Goal: Information Seeking & Learning: Learn about a topic

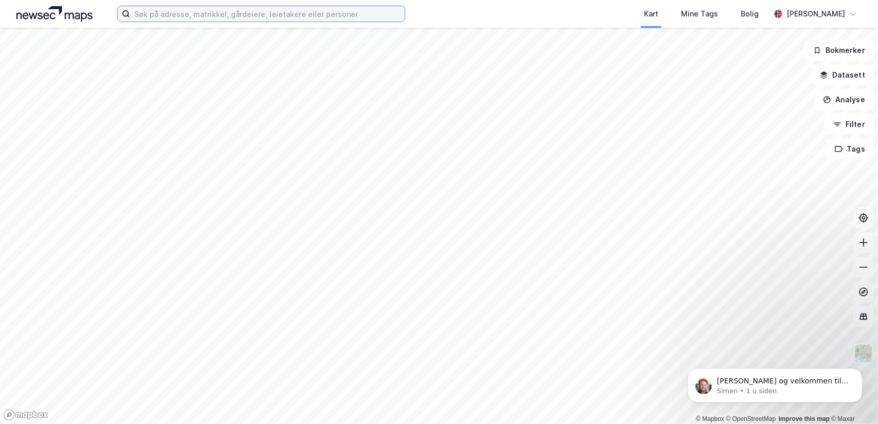
click at [260, 7] on input at bounding box center [267, 13] width 275 height 15
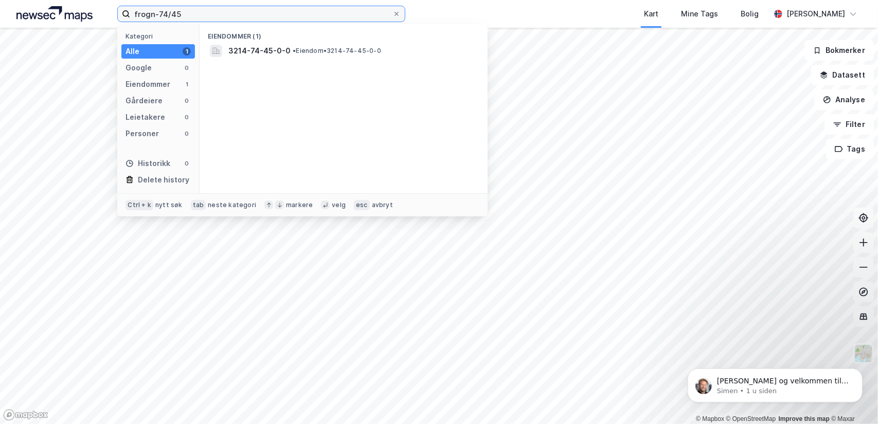
type input "frogn-74/45"
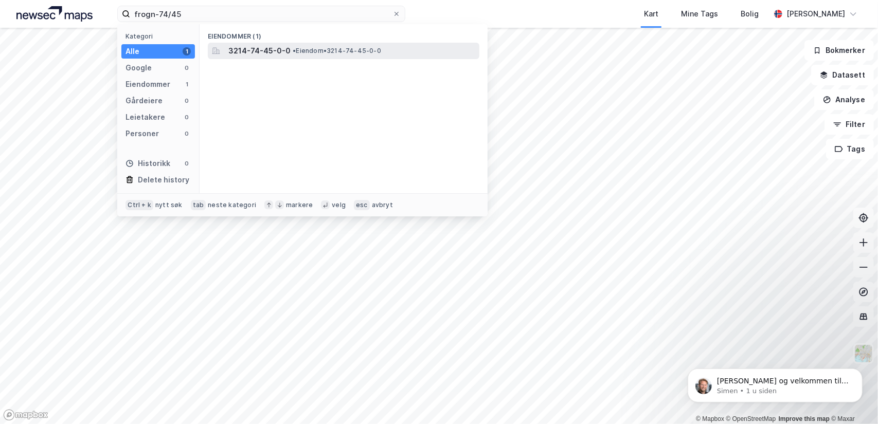
click at [324, 53] on span "• Eiendom • 3214-74-45-0-0" at bounding box center [337, 51] width 88 height 8
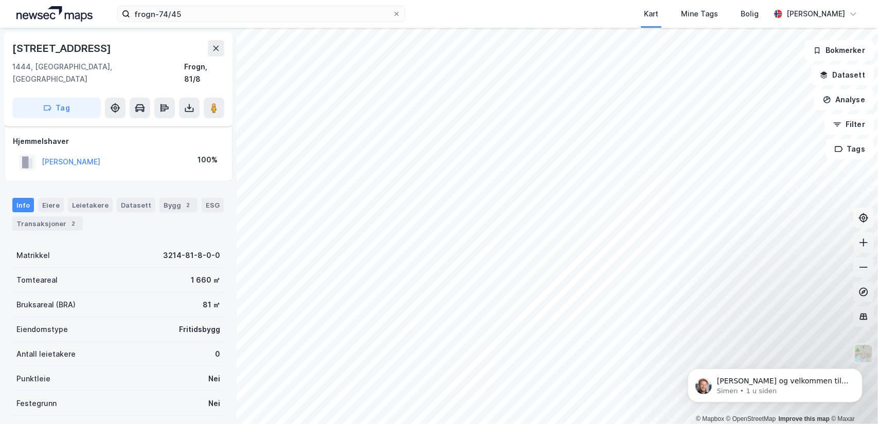
scroll to position [35, 0]
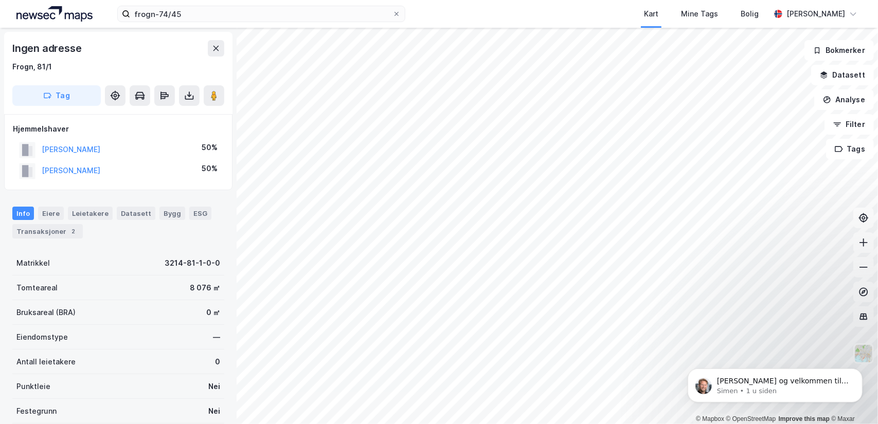
scroll to position [1, 0]
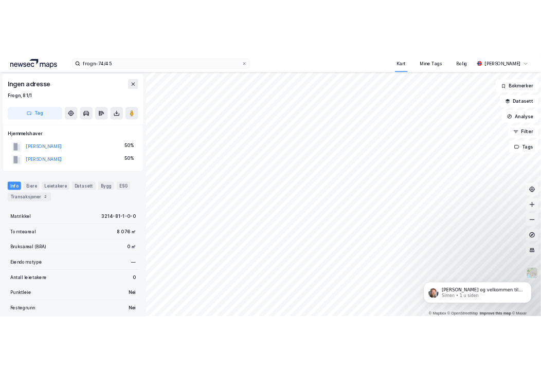
scroll to position [1, 0]
